Goal: Task Accomplishment & Management: Complete application form

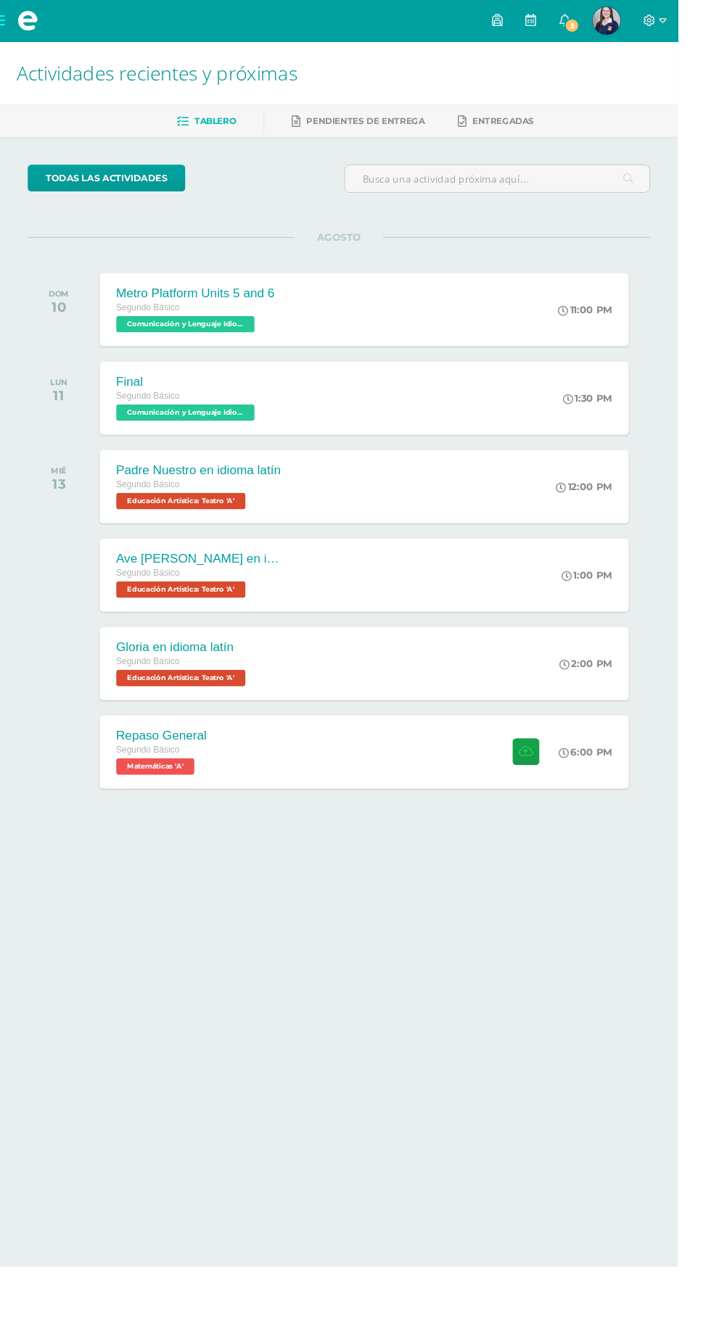
click at [22, 3] on span at bounding box center [29, 22] width 58 height 44
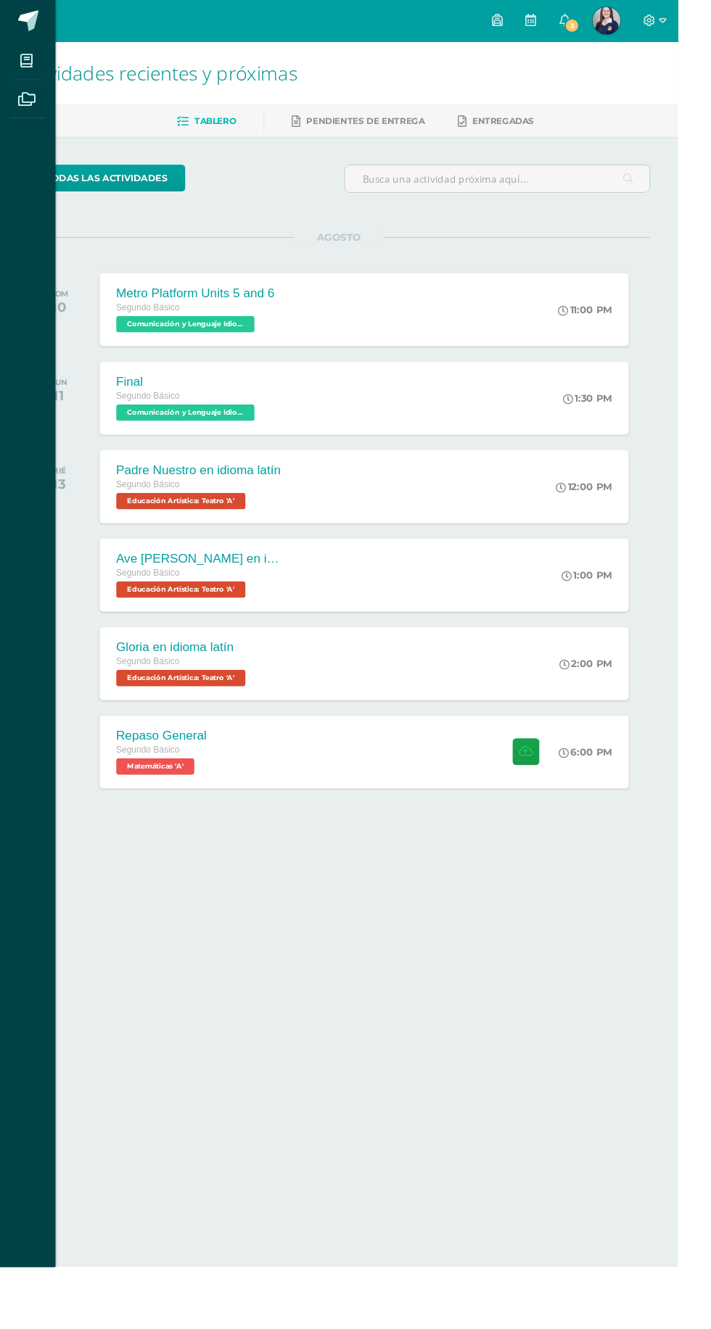
click at [28, 96] on span at bounding box center [28, 103] width 33 height 33
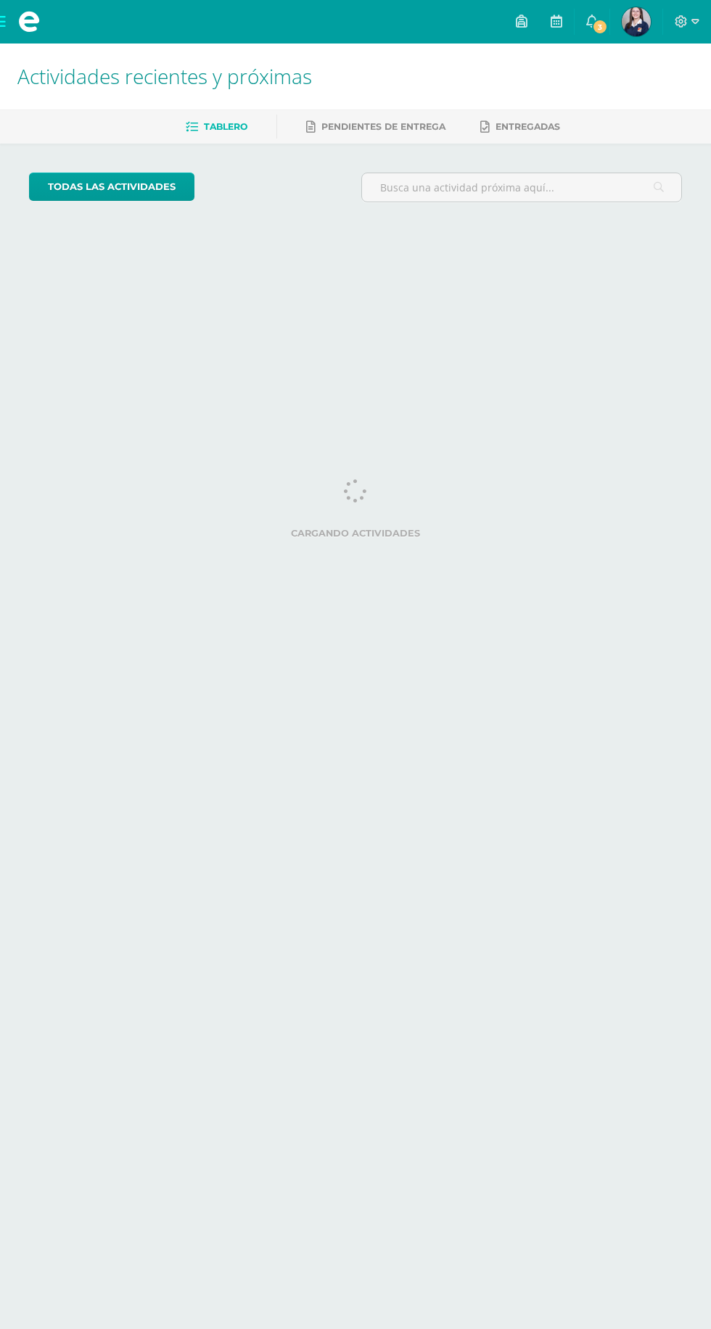
click at [2, 15] on span at bounding box center [29, 22] width 58 height 44
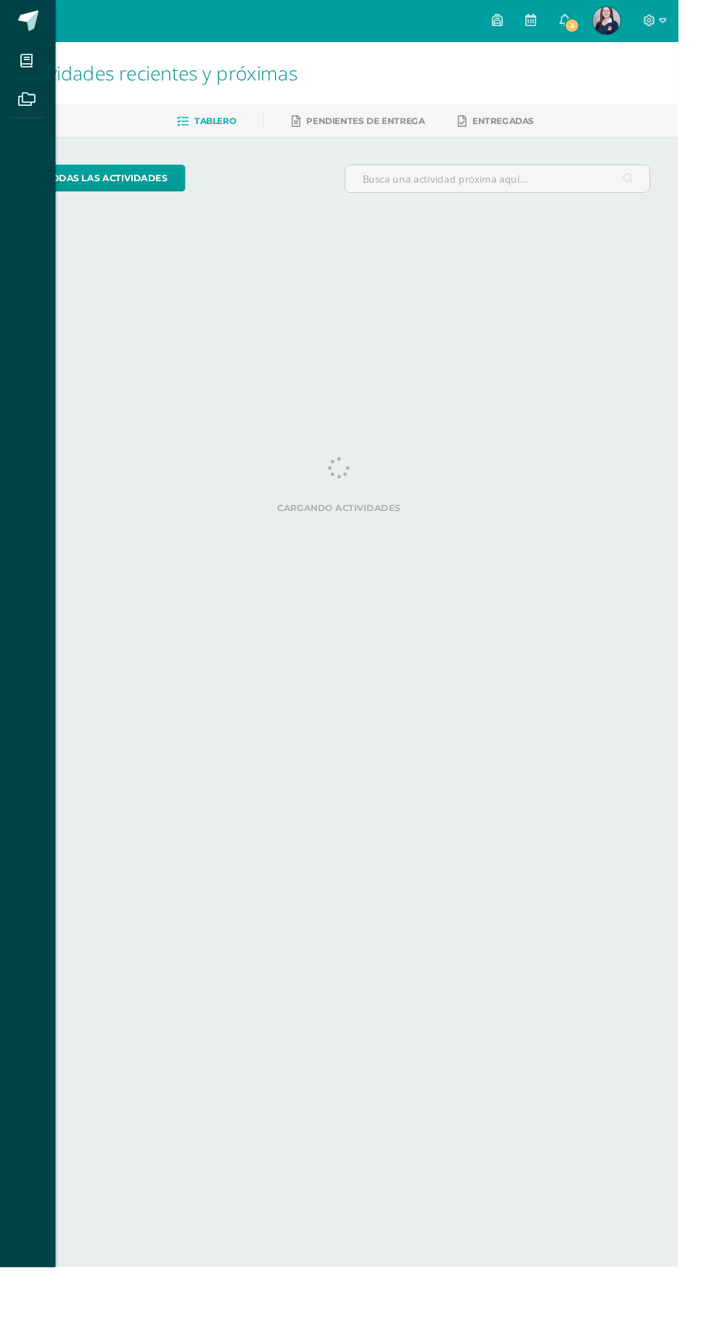
click at [28, 64] on icon at bounding box center [27, 64] width 13 height 15
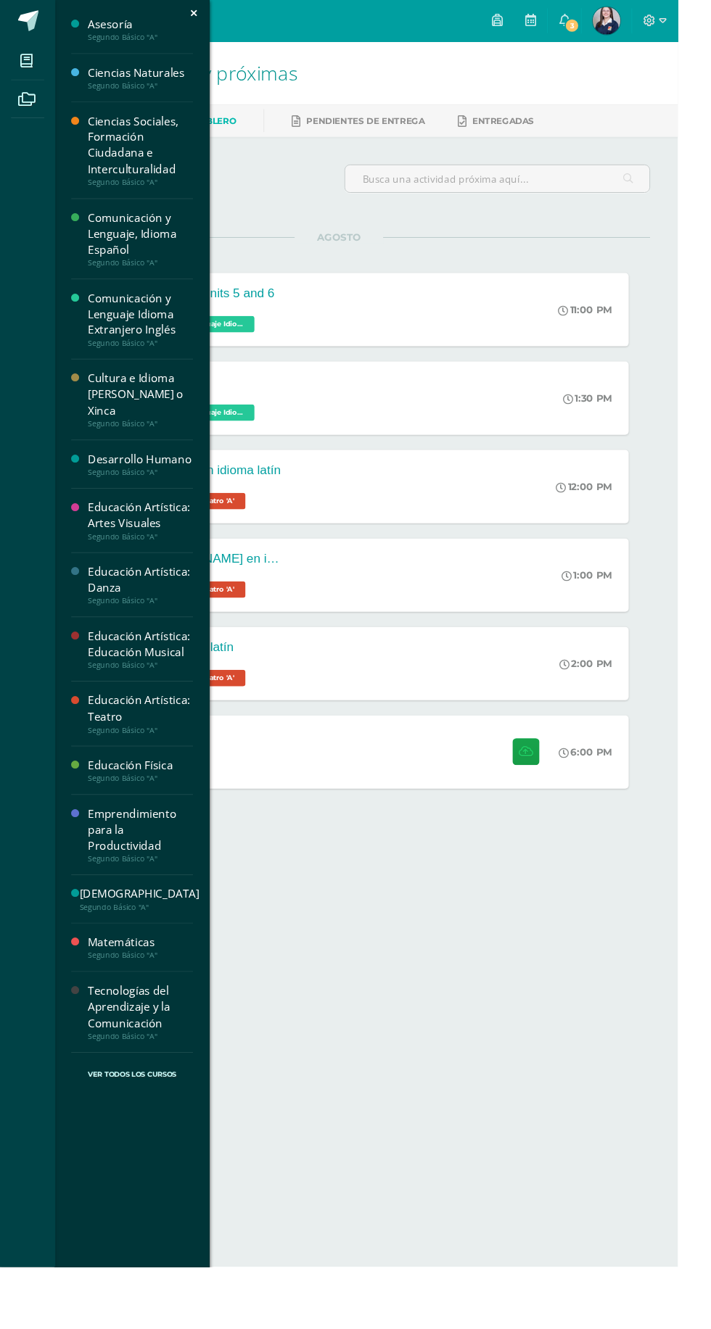
click at [144, 144] on div "Ciencias Sociales, Formación Ciudadana e Interculturalidad" at bounding box center [147, 152] width 110 height 67
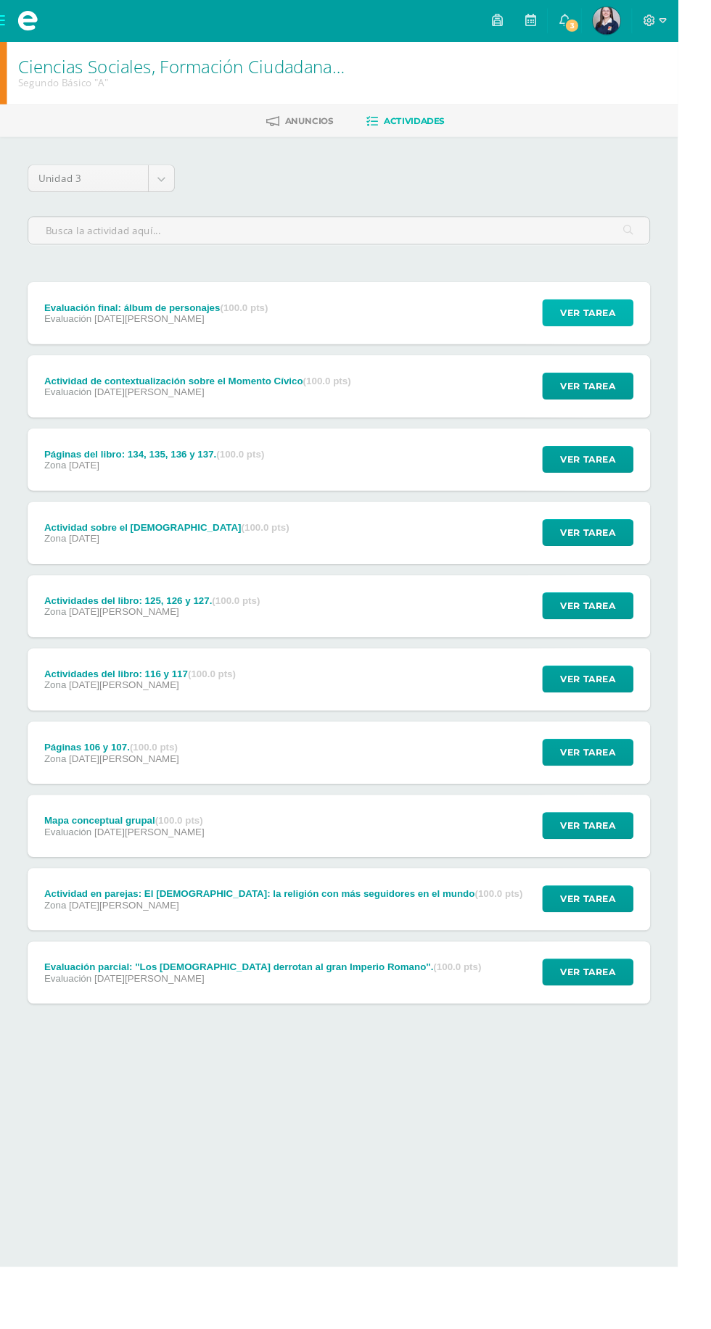
click at [624, 338] on span "Ver tarea" at bounding box center [616, 328] width 58 height 27
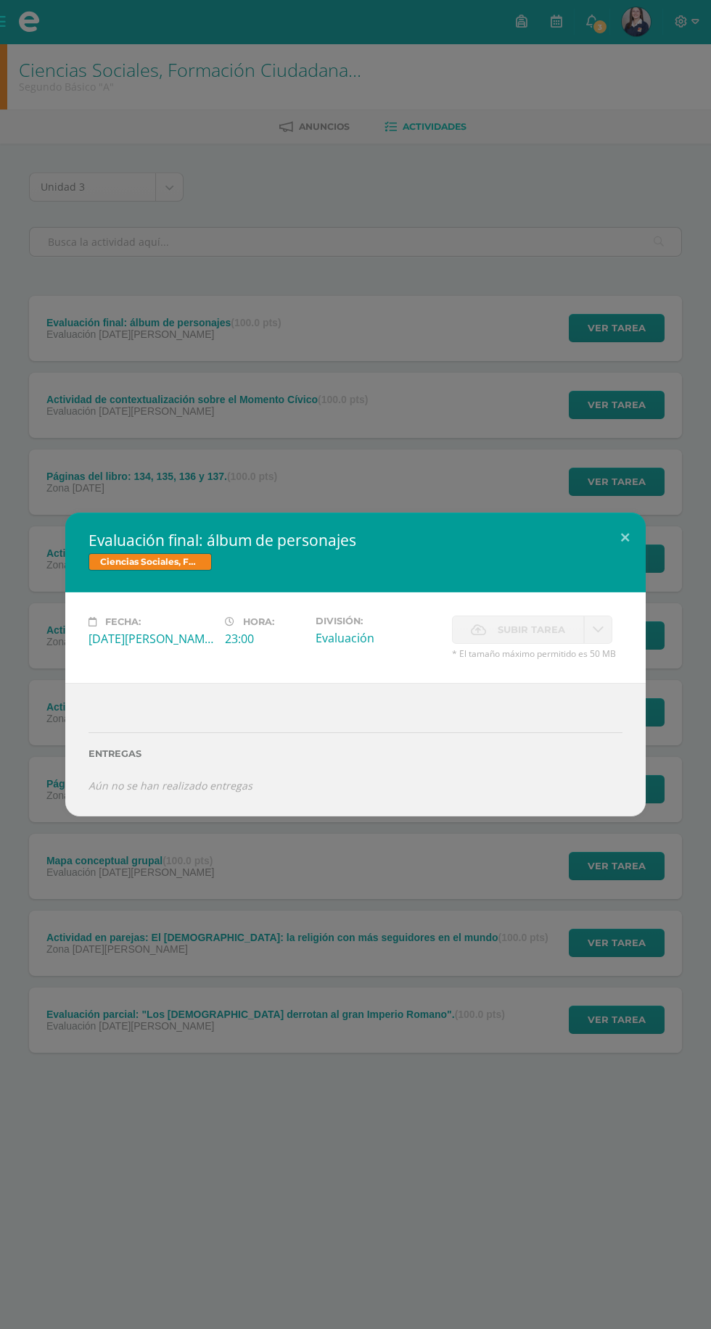
click at [195, 402] on div "Evaluación final: álbum de personajes Ciencias Sociales, Formación Ciudadana e …" at bounding box center [355, 664] width 711 height 1329
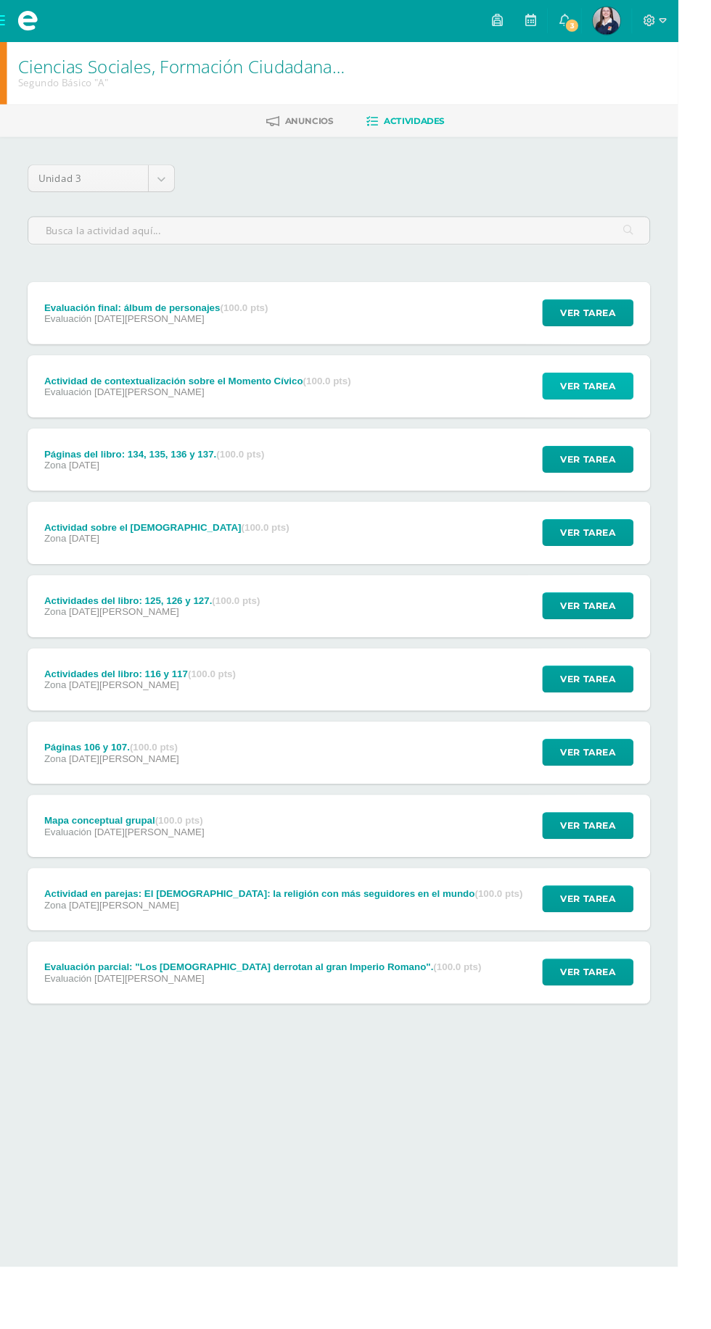
click at [632, 401] on span "Ver tarea" at bounding box center [616, 405] width 58 height 27
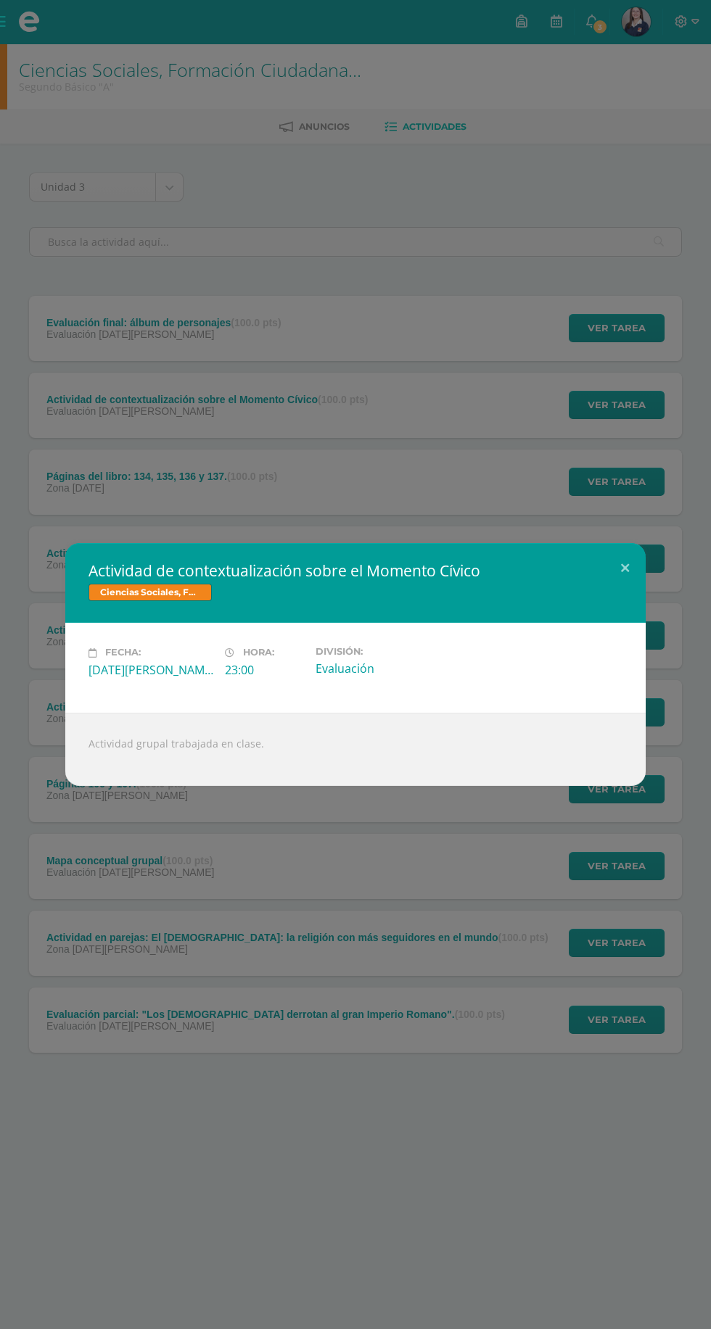
click at [434, 463] on div "Actividad de contextualización sobre el Momento Cívico Ciencias Sociales, Forma…" at bounding box center [355, 664] width 711 height 1329
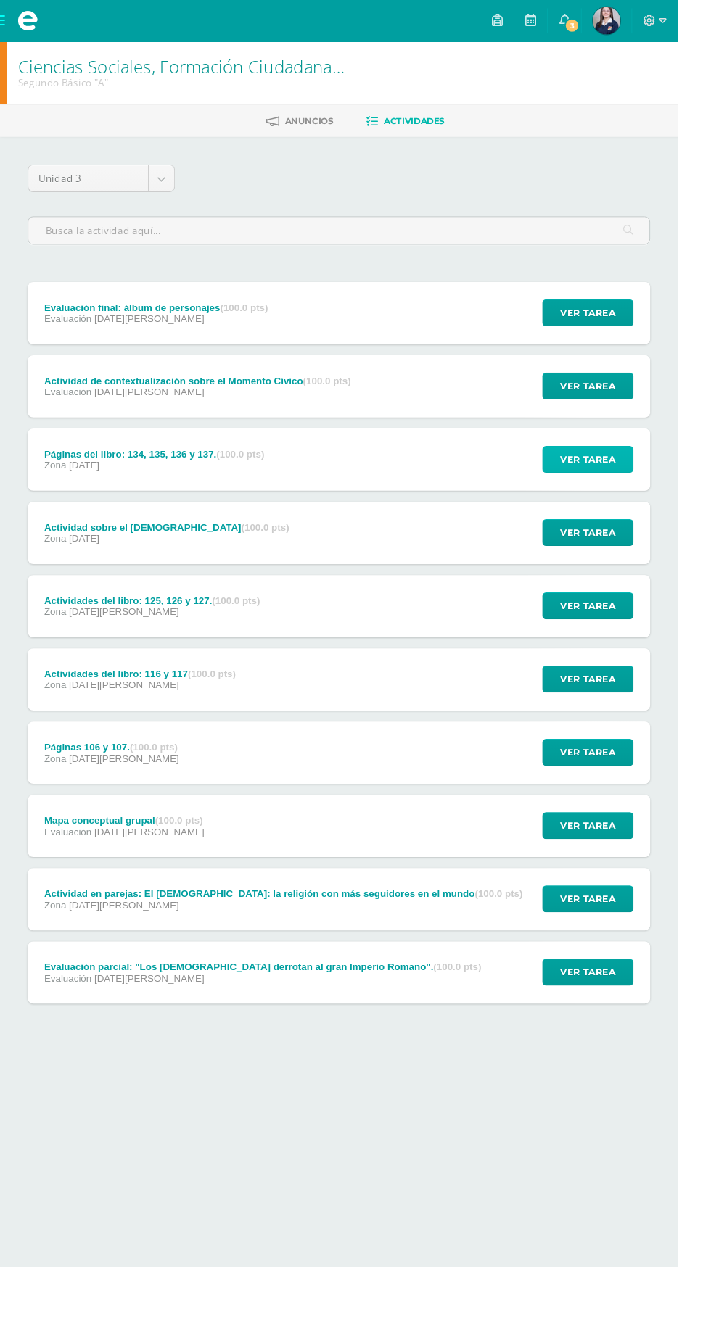
click at [598, 481] on span "Ver tarea" at bounding box center [616, 481] width 58 height 27
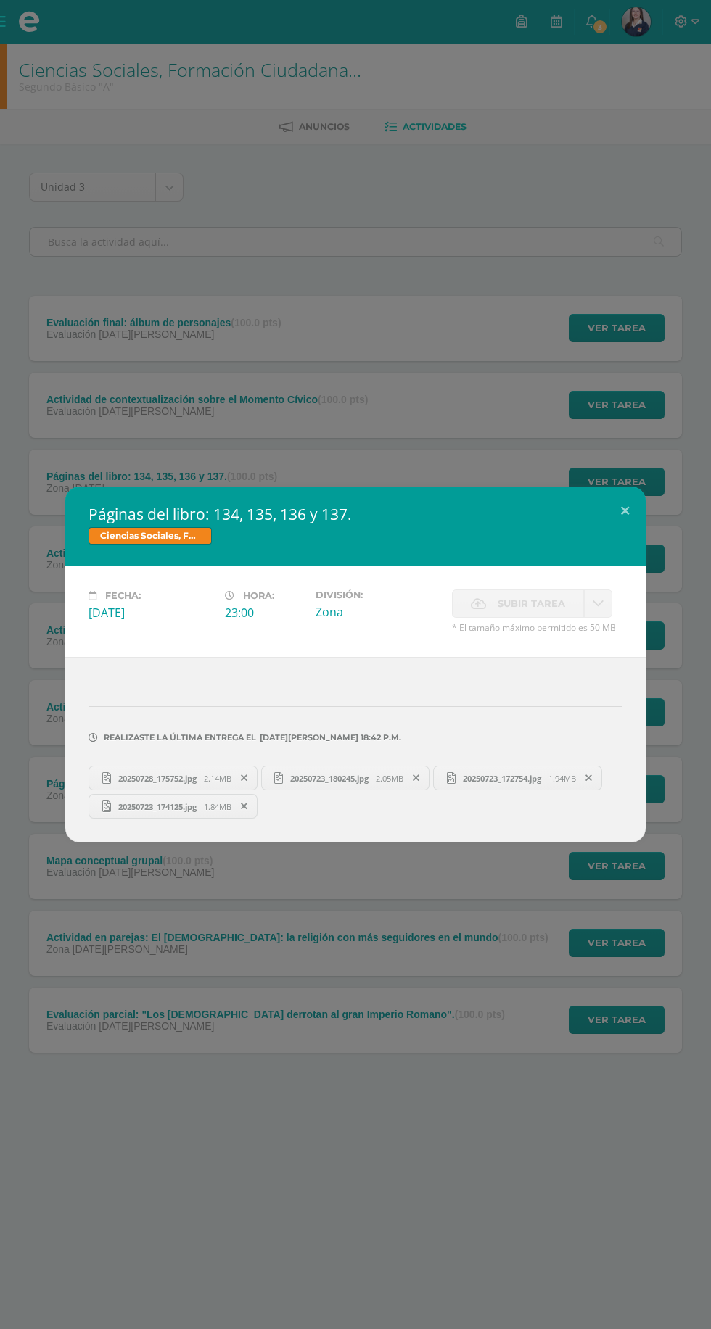
click at [404, 393] on div "Páginas del libro: 134, 135, 136 y 137. Ciencias Sociales, Formación Ciudadana …" at bounding box center [355, 664] width 711 height 1329
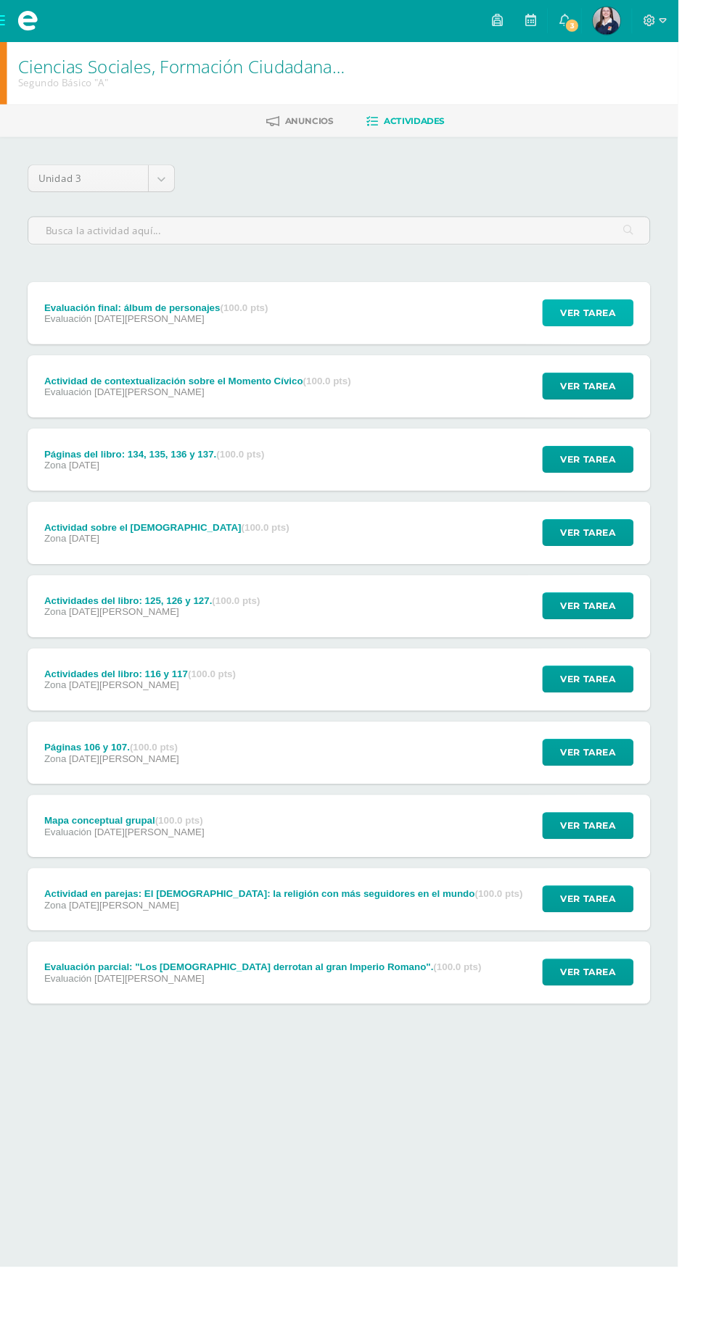
click at [623, 316] on span "Ver tarea" at bounding box center [616, 328] width 58 height 27
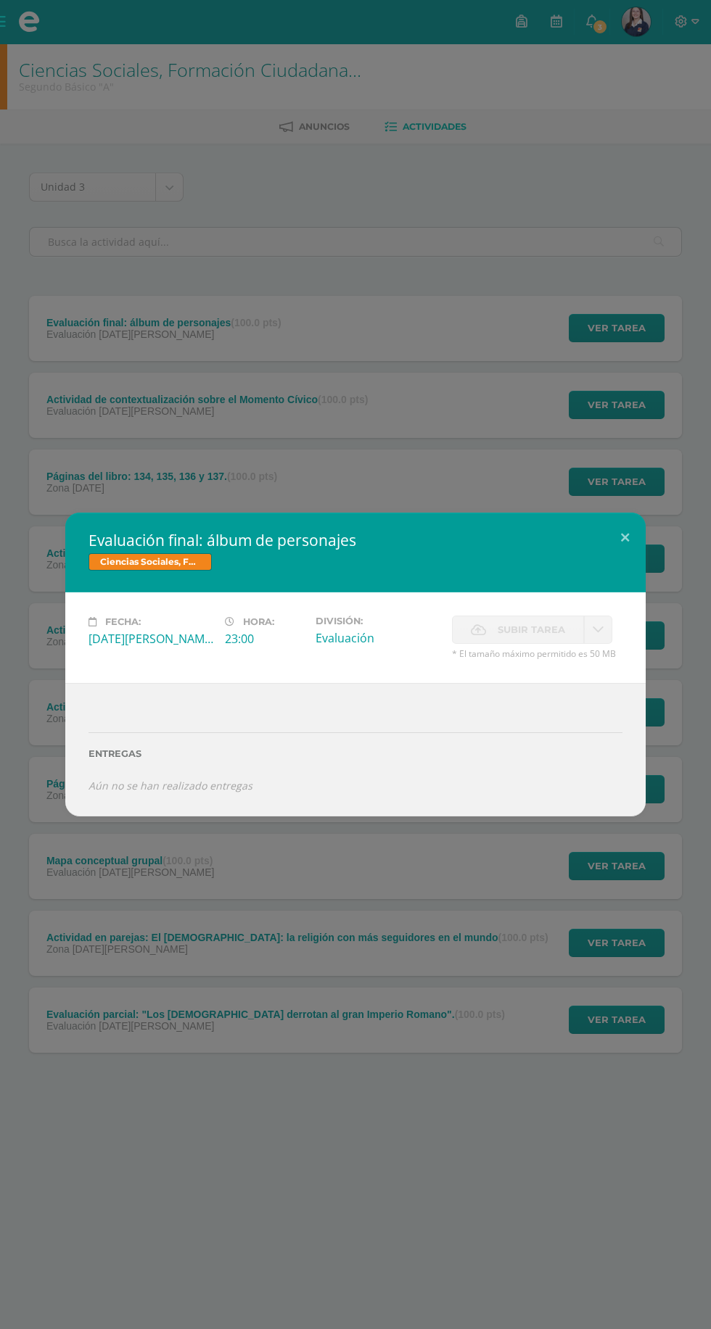
click at [532, 620] on span "Subir tarea" at bounding box center [530, 629] width 67 height 27
